Goal: Book appointment/travel/reservation

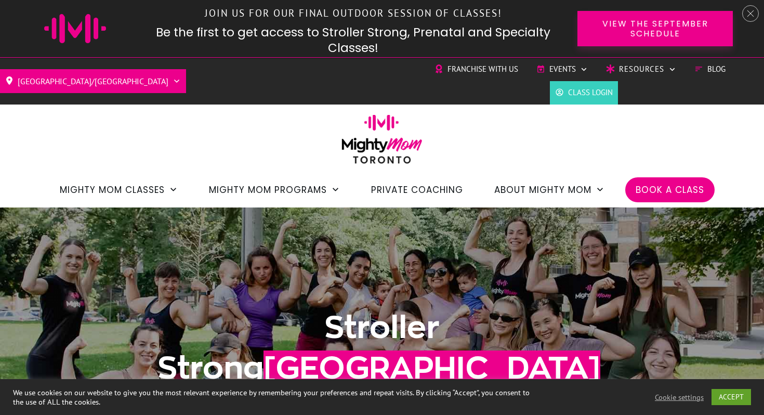
click at [673, 196] on span "Book a Class" at bounding box center [670, 190] width 69 height 18
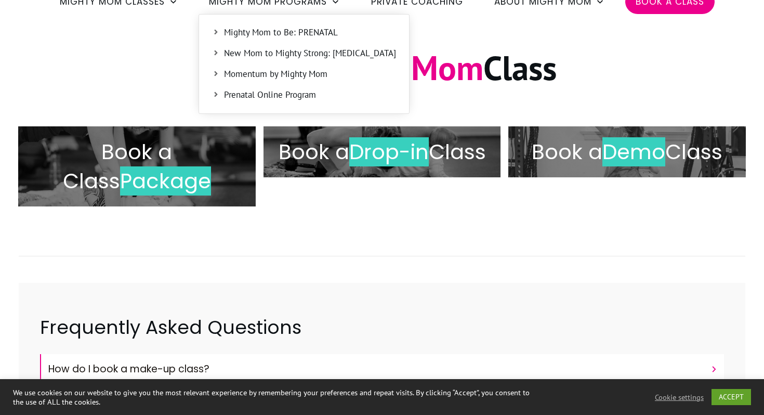
scroll to position [211, 0]
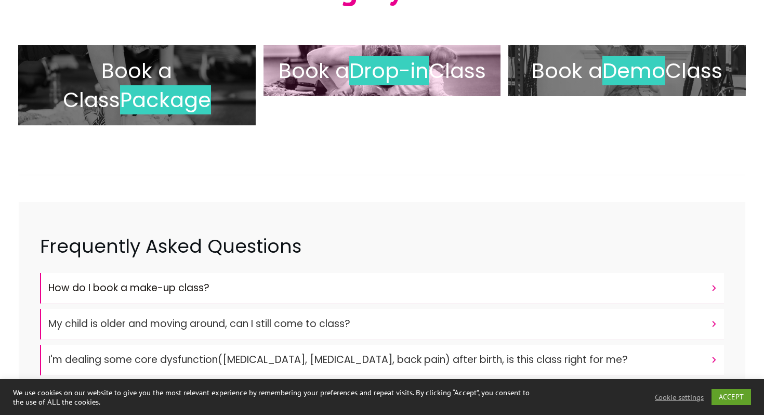
click at [372, 85] on h2 "Book a Drop-in Class" at bounding box center [382, 70] width 216 height 29
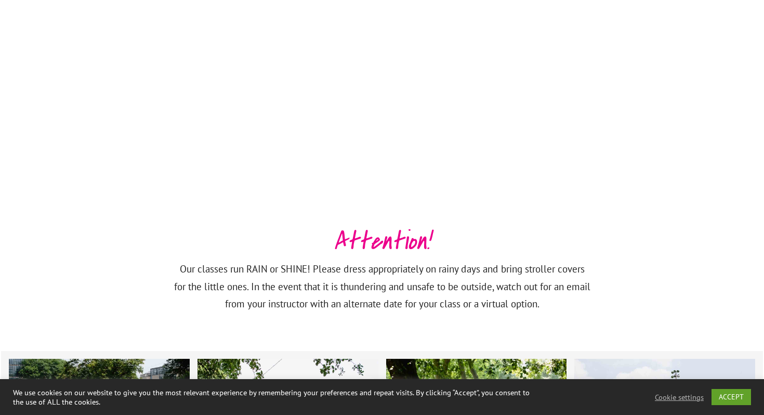
scroll to position [2148, 0]
